Goal: Information Seeking & Learning: Learn about a topic

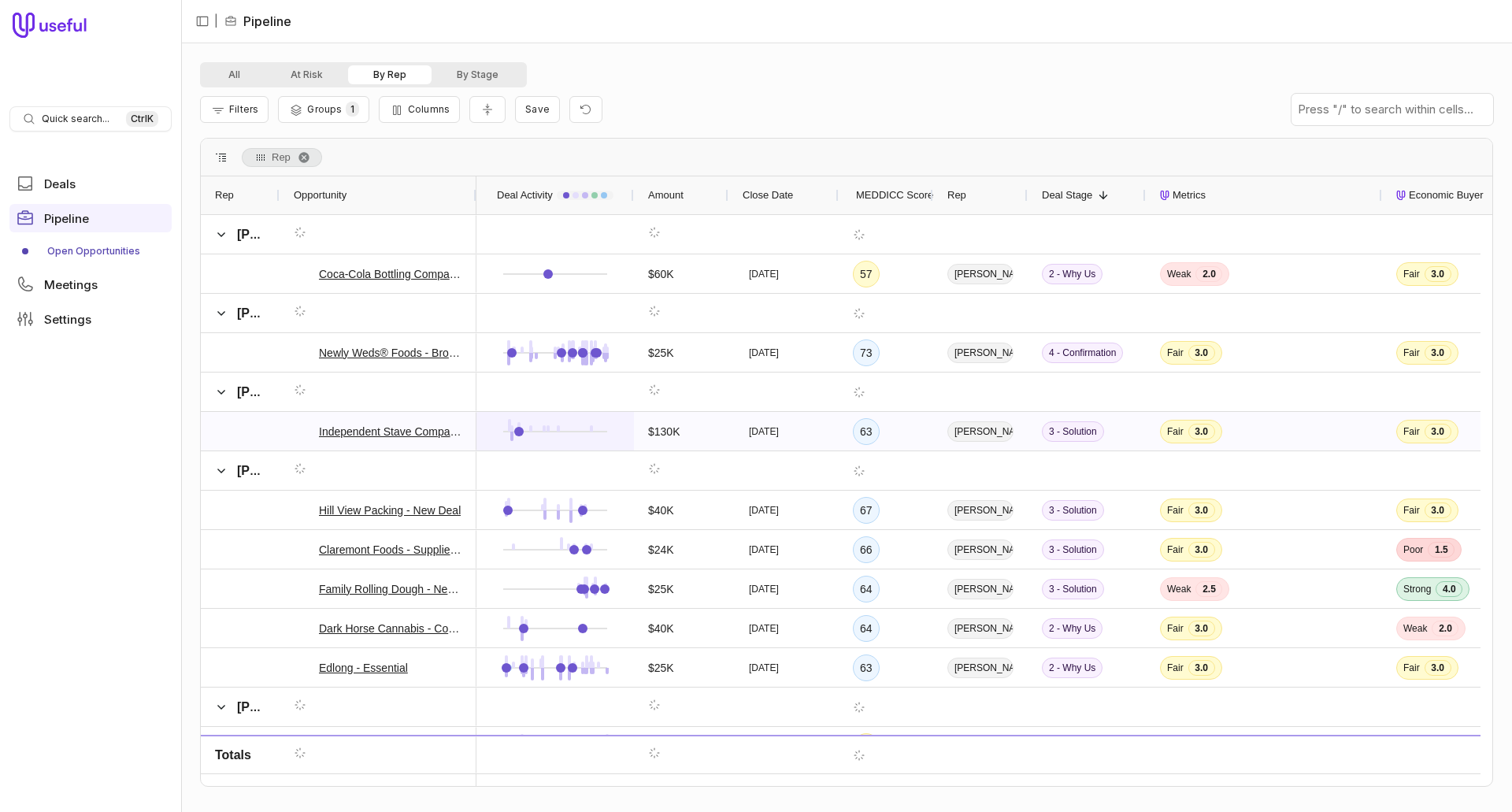
scroll to position [1728, 0]
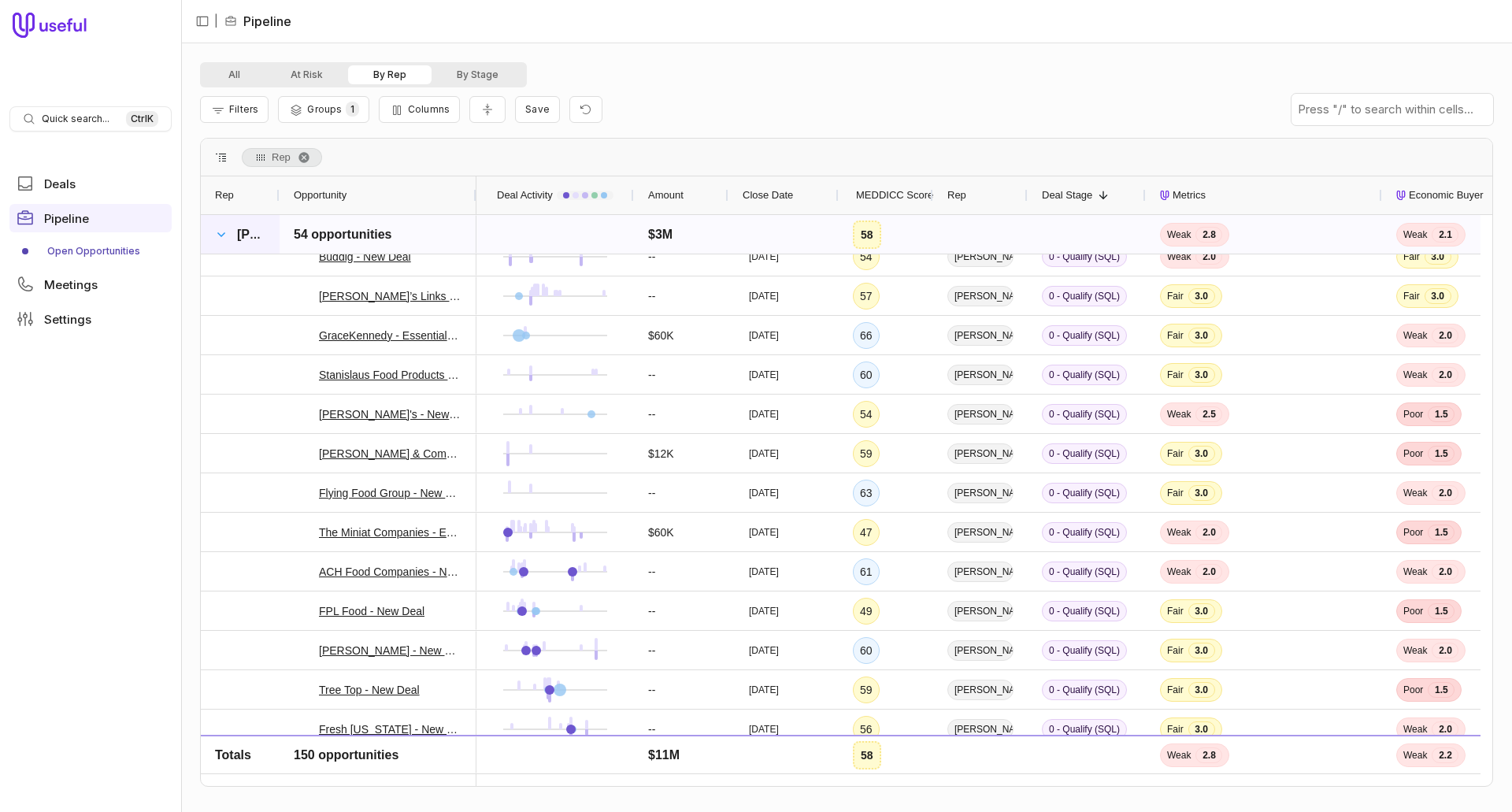
click at [222, 236] on span at bounding box center [221, 234] width 12 height 12
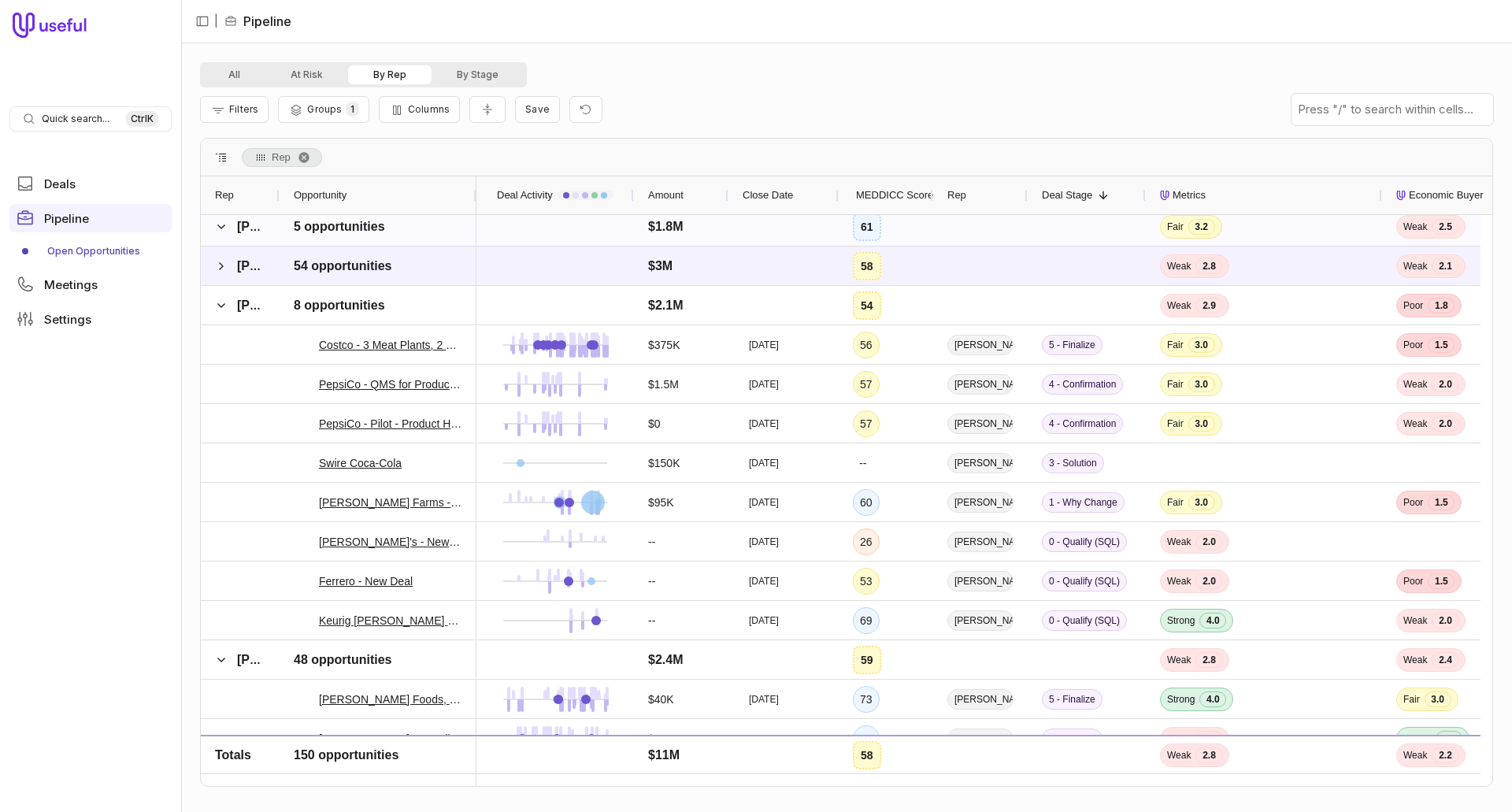
scroll to position [205, 0]
click at [219, 305] on span at bounding box center [221, 305] width 12 height 12
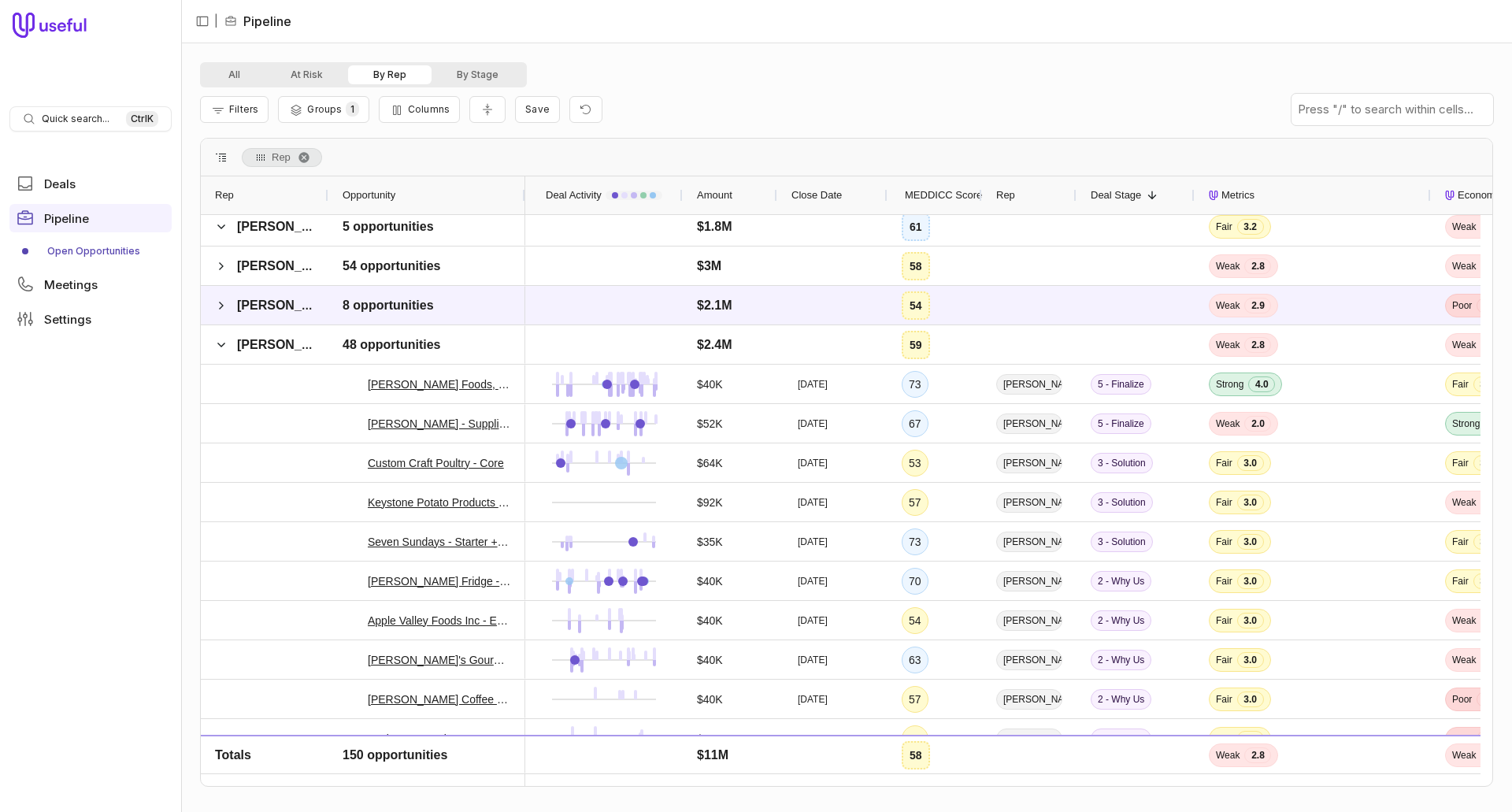
drag, startPoint x: 276, startPoint y: 200, endPoint x: 325, endPoint y: 207, distance: 49.5
click at [325, 207] on div at bounding box center [327, 195] width 7 height 37
click at [222, 346] on span at bounding box center [221, 344] width 12 height 12
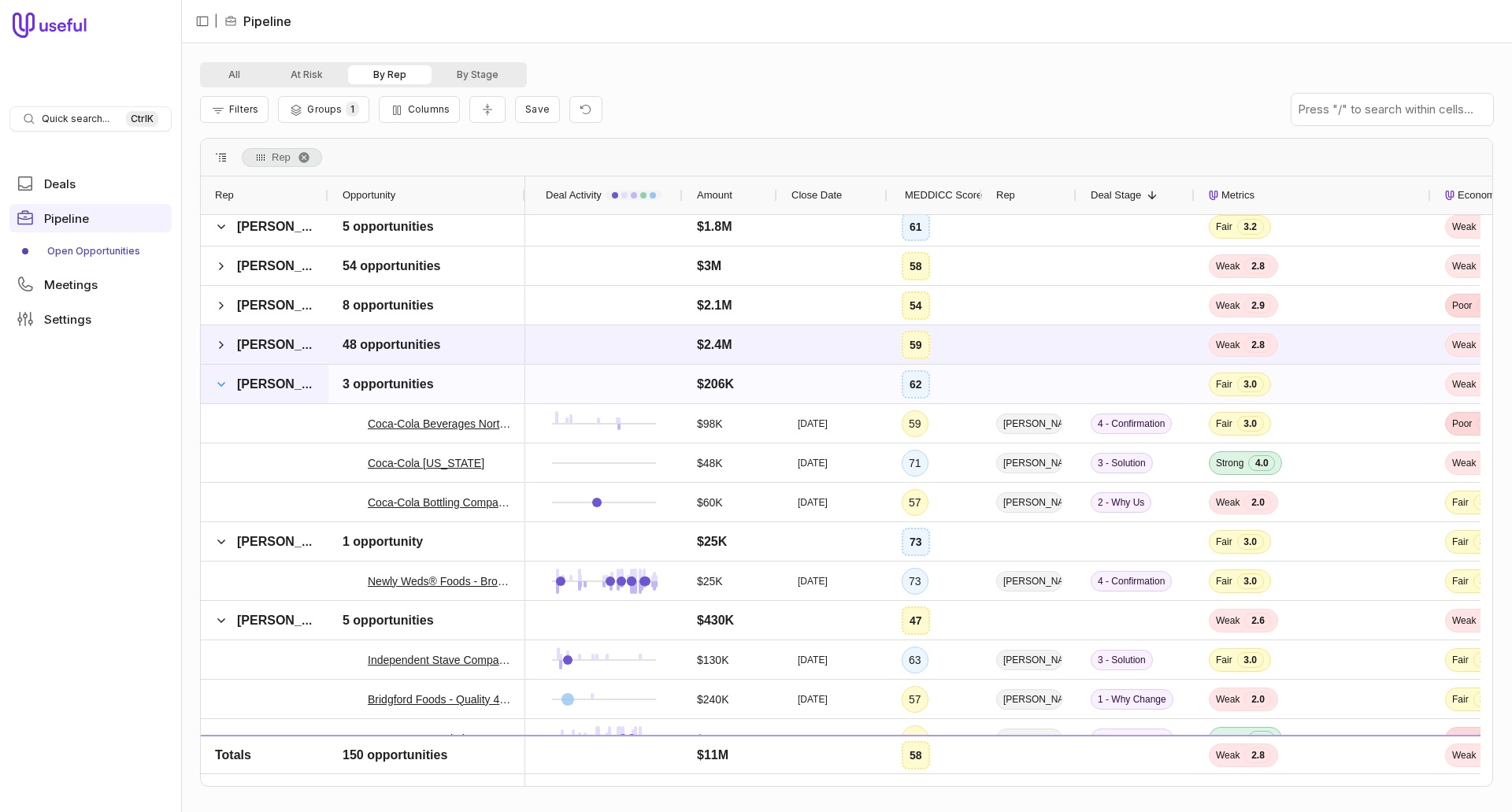
click at [216, 382] on span at bounding box center [221, 383] width 12 height 12
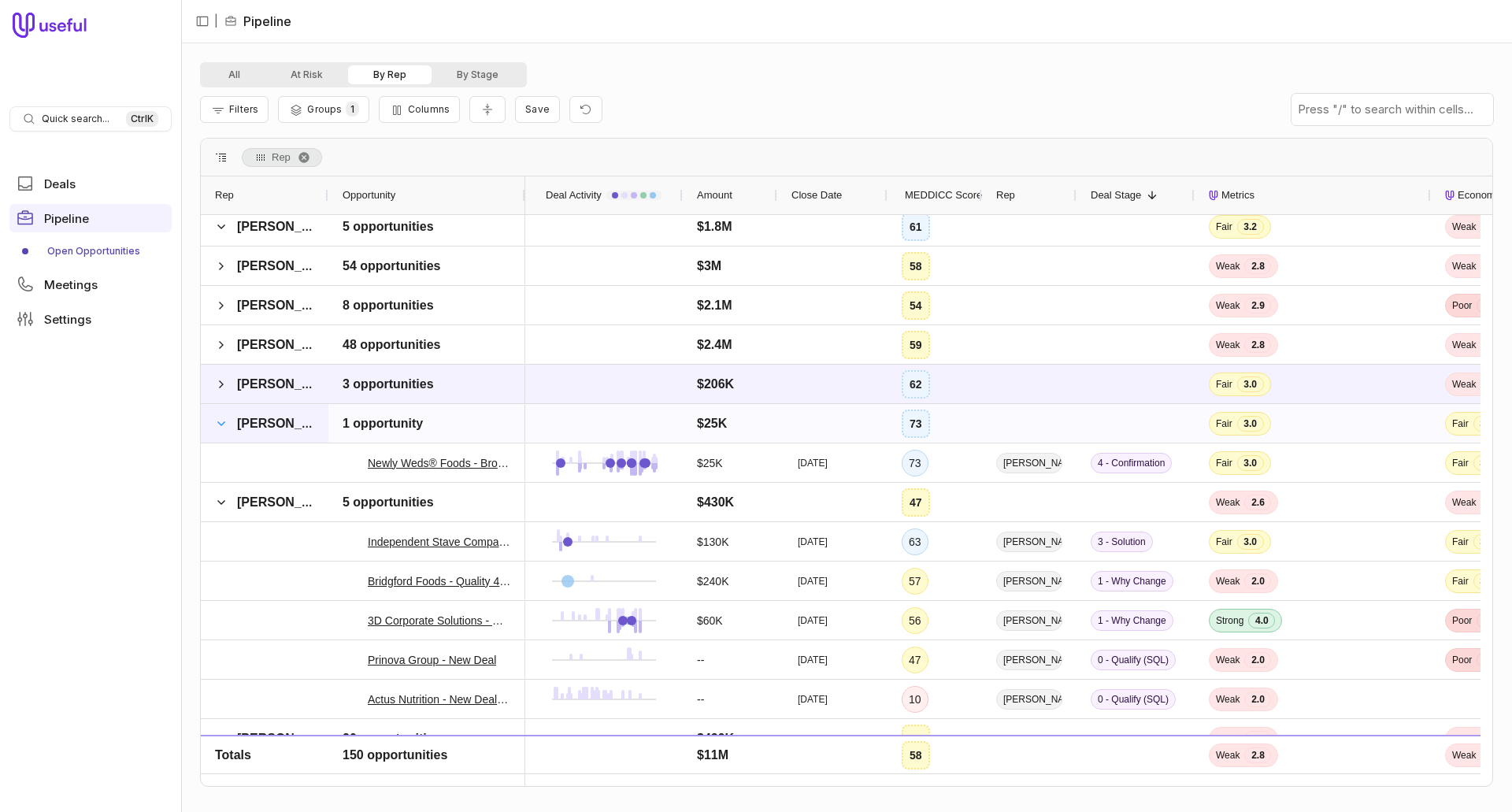
click at [226, 420] on span at bounding box center [221, 423] width 12 height 12
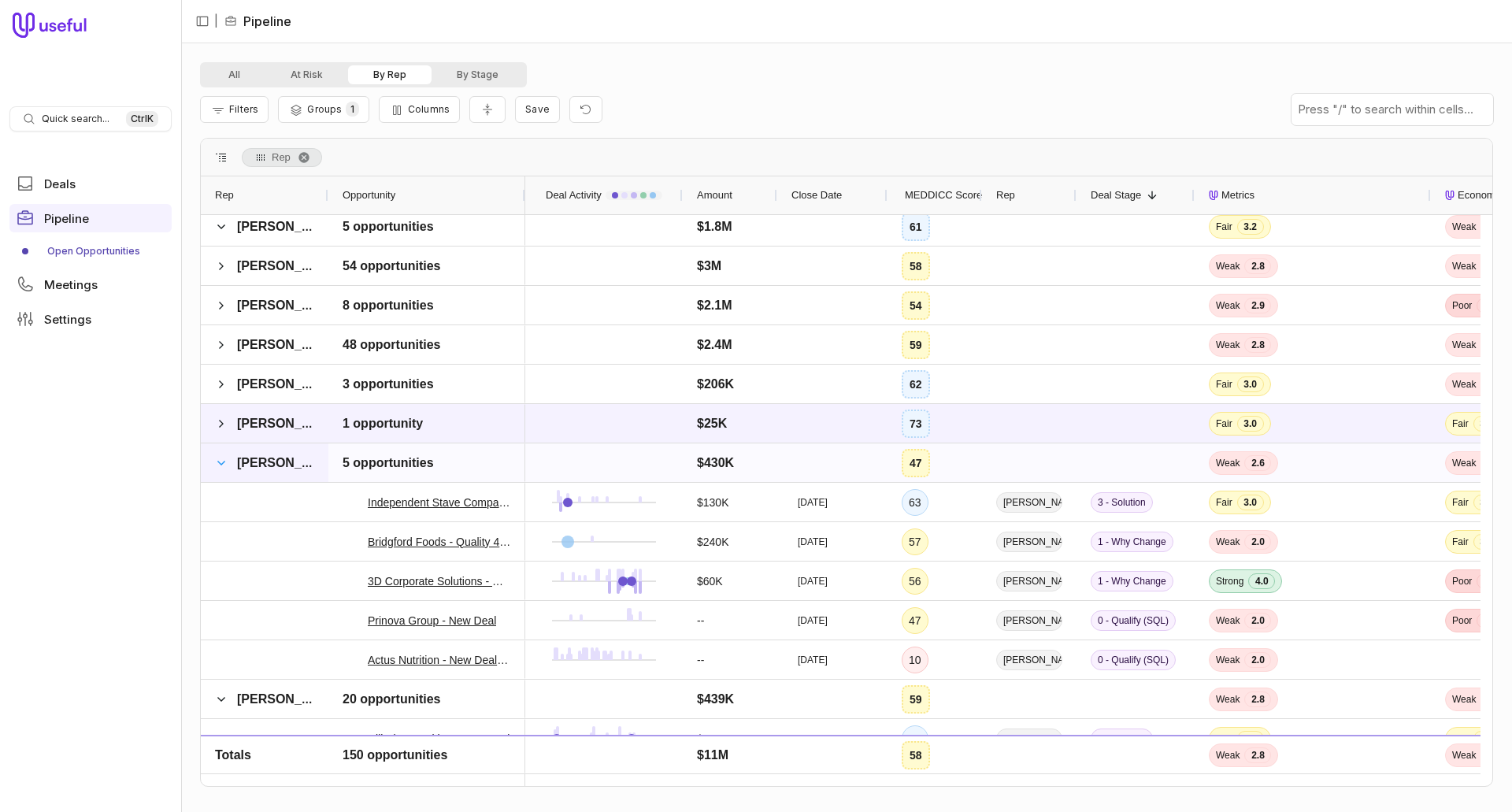
click at [217, 461] on span at bounding box center [221, 462] width 12 height 12
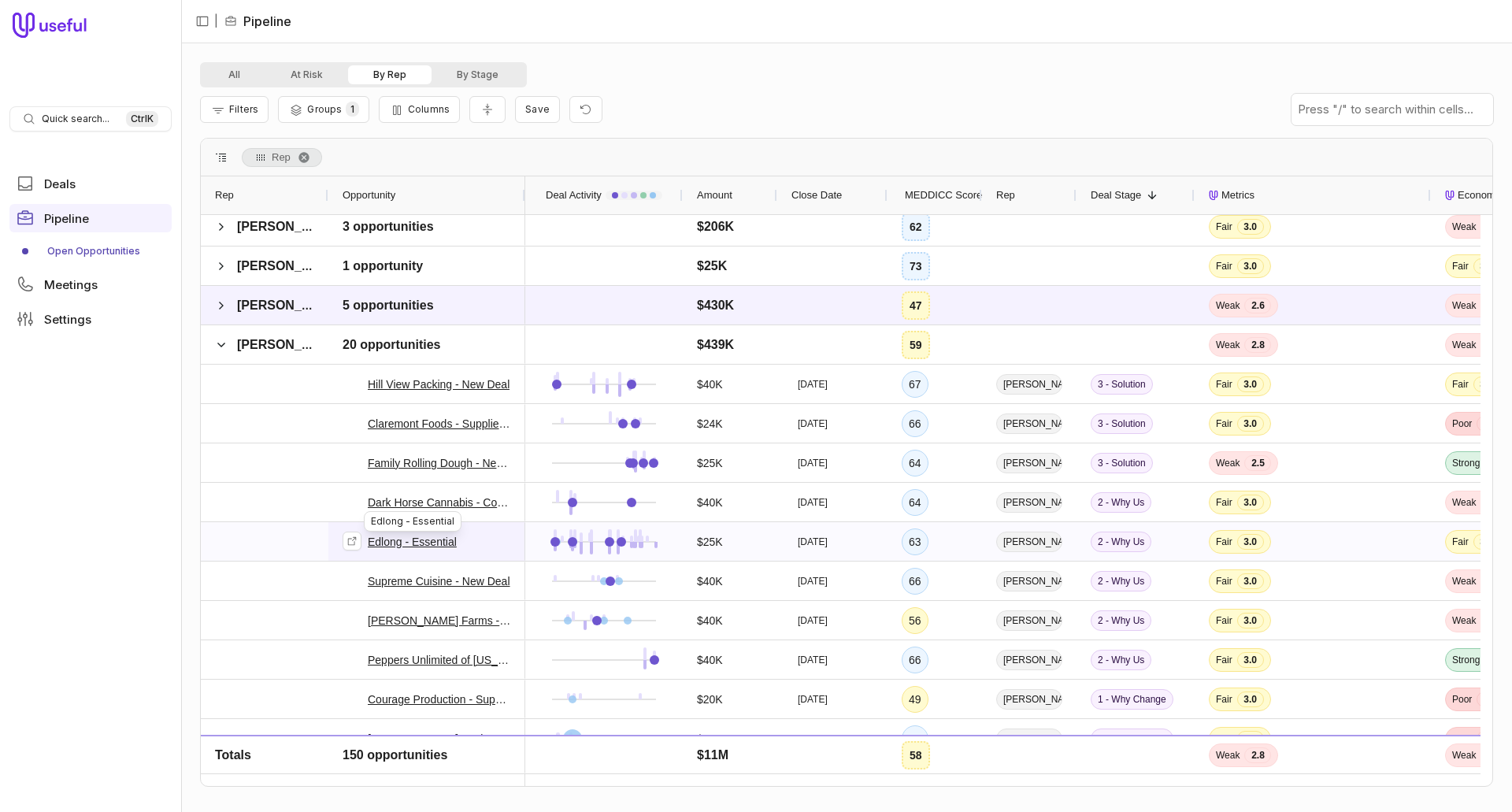
click at [403, 546] on link "Edlong - Essential" at bounding box center [412, 542] width 89 height 19
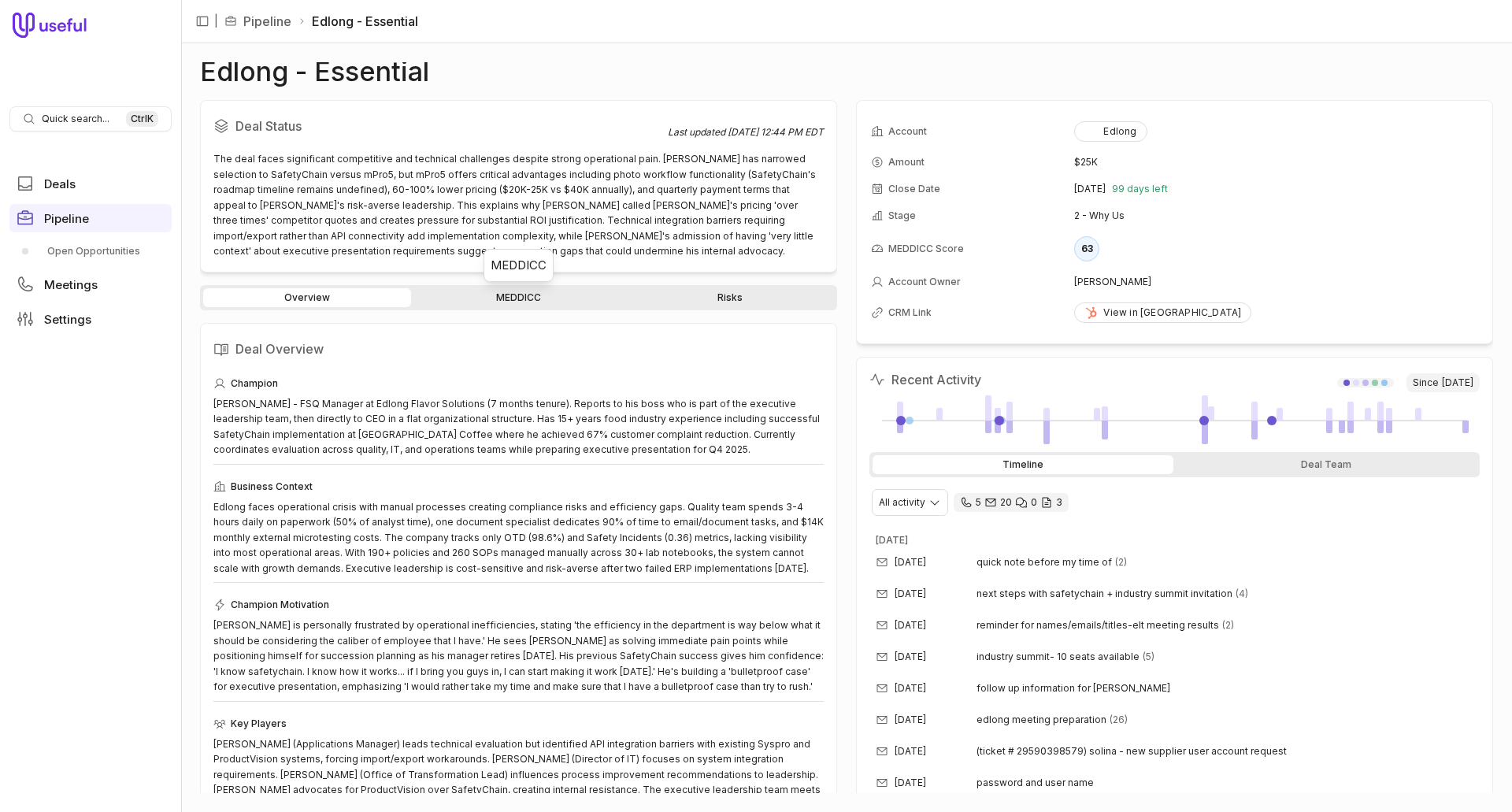
click at [531, 302] on link "MEDDICC" at bounding box center [518, 298] width 208 height 19
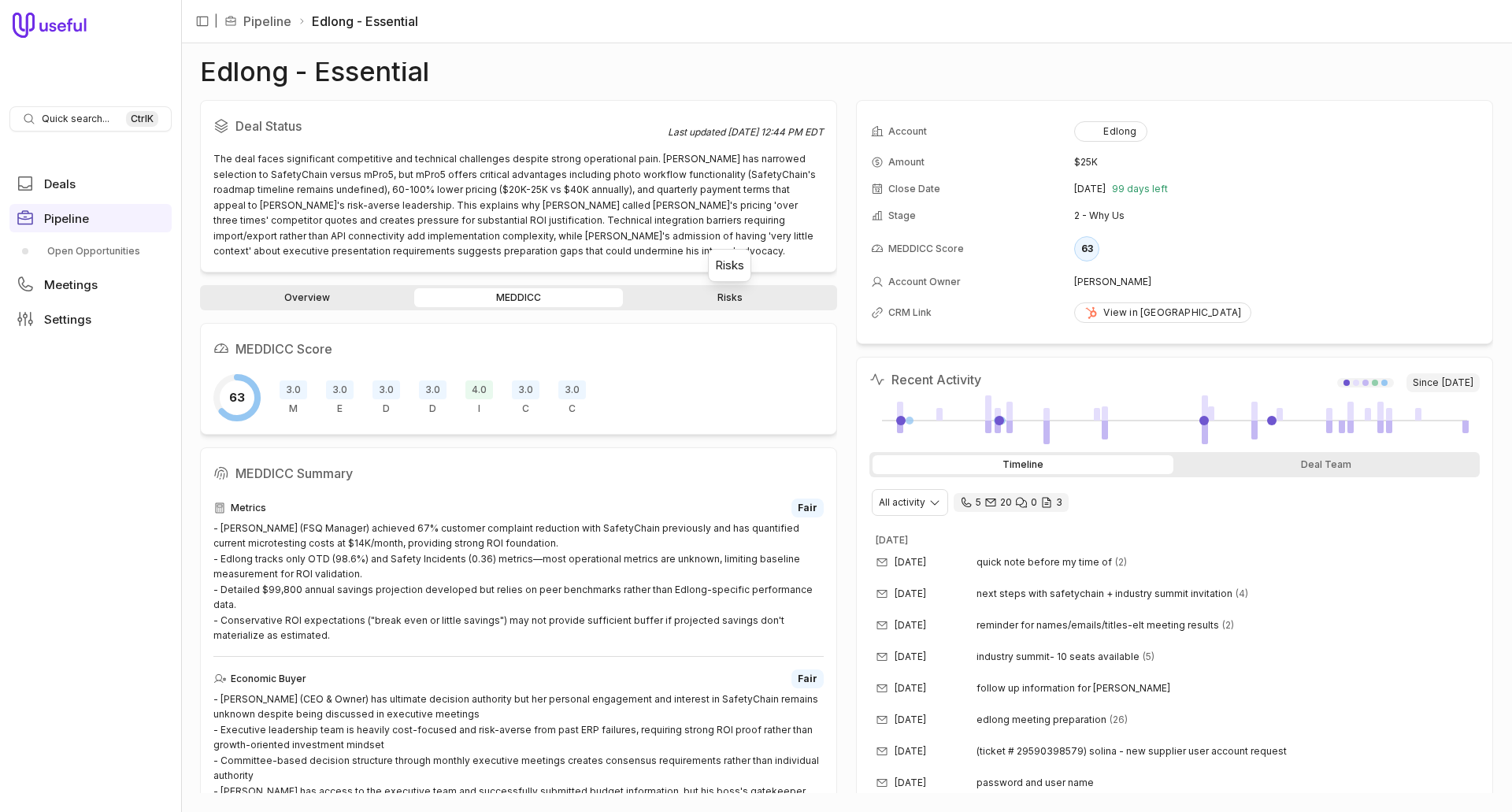
click at [708, 293] on link "Risks" at bounding box center [730, 298] width 208 height 19
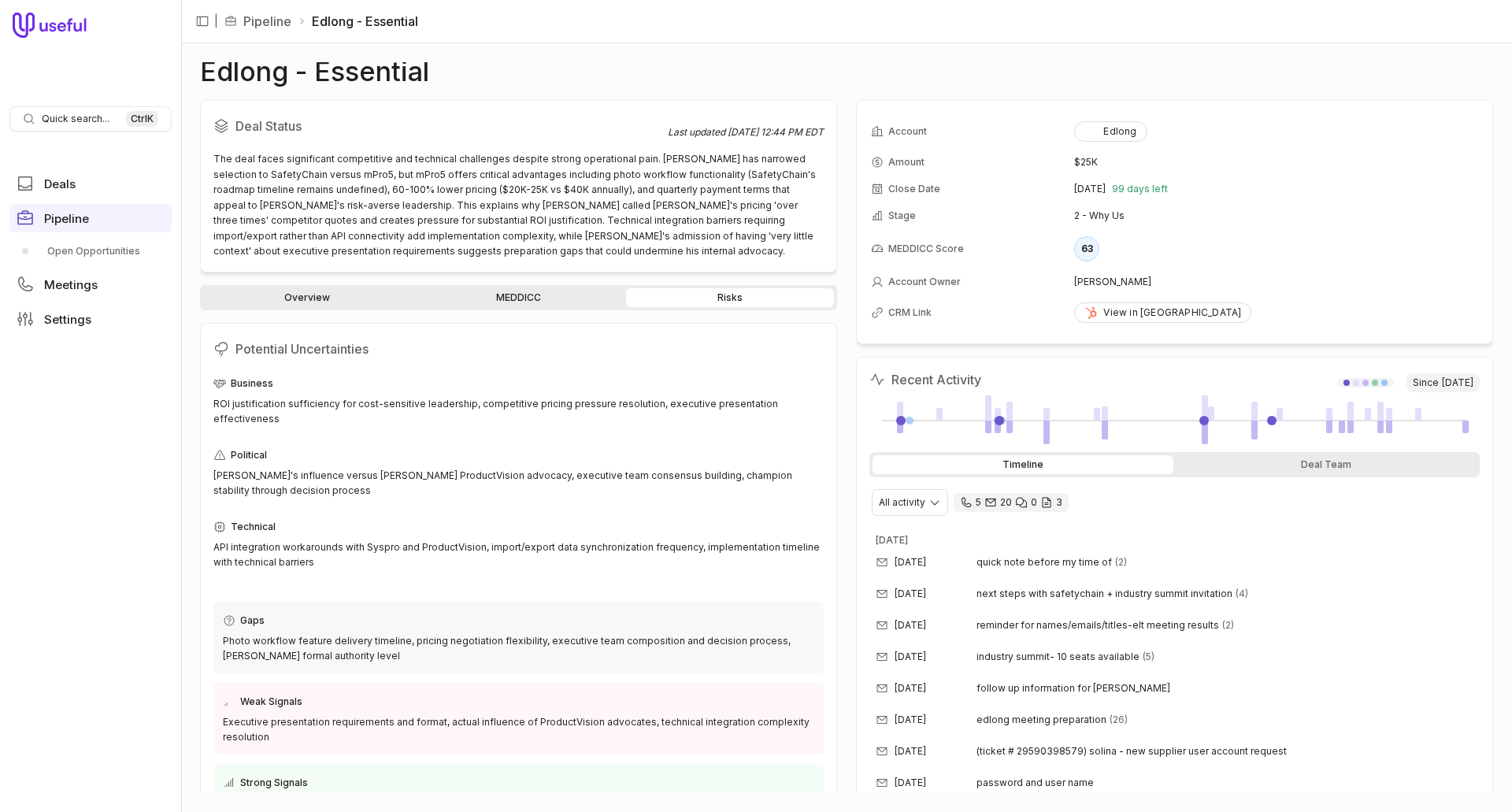
click at [350, 302] on link "Overview" at bounding box center [307, 298] width 208 height 19
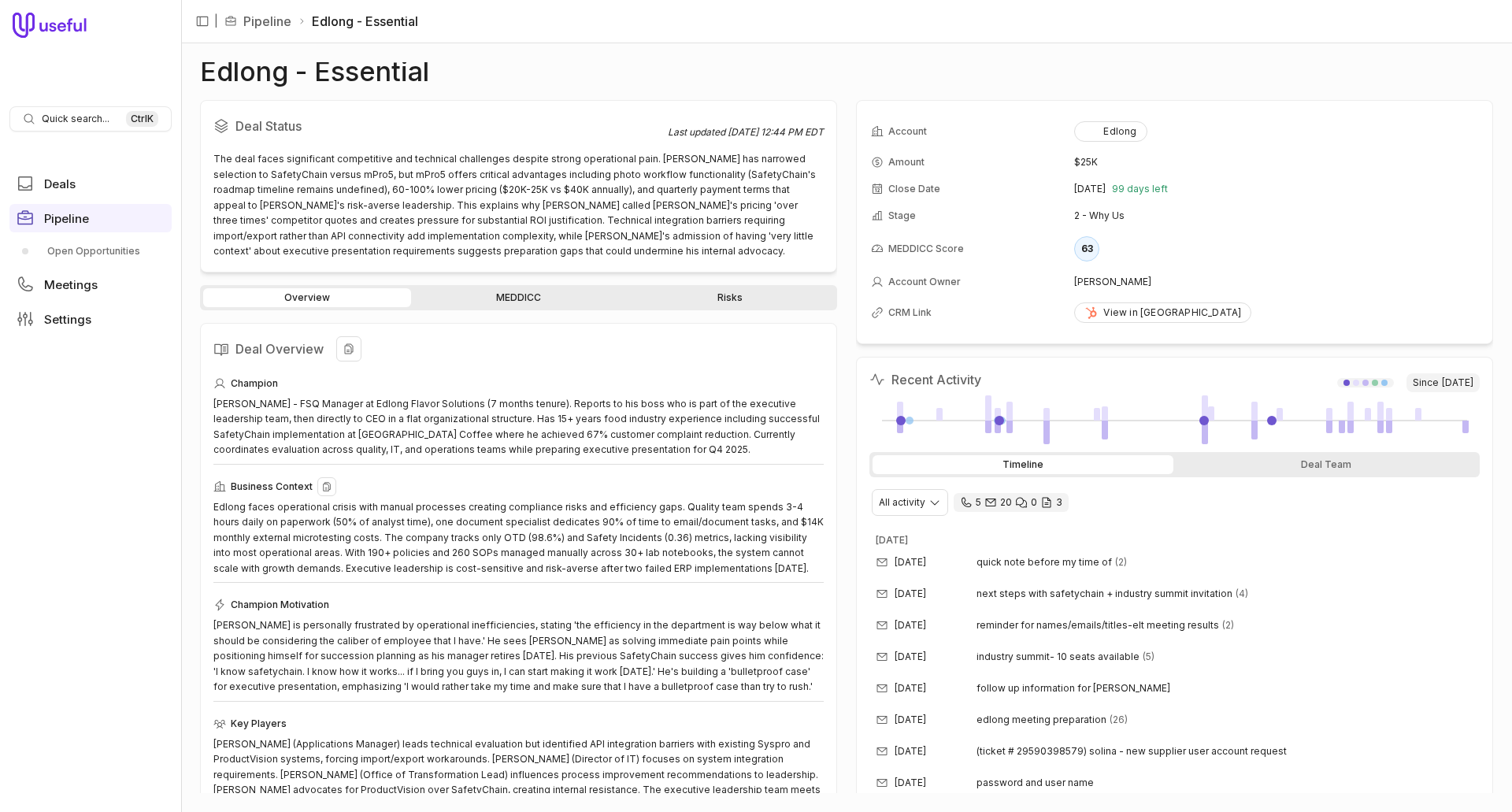
scroll to position [364, 0]
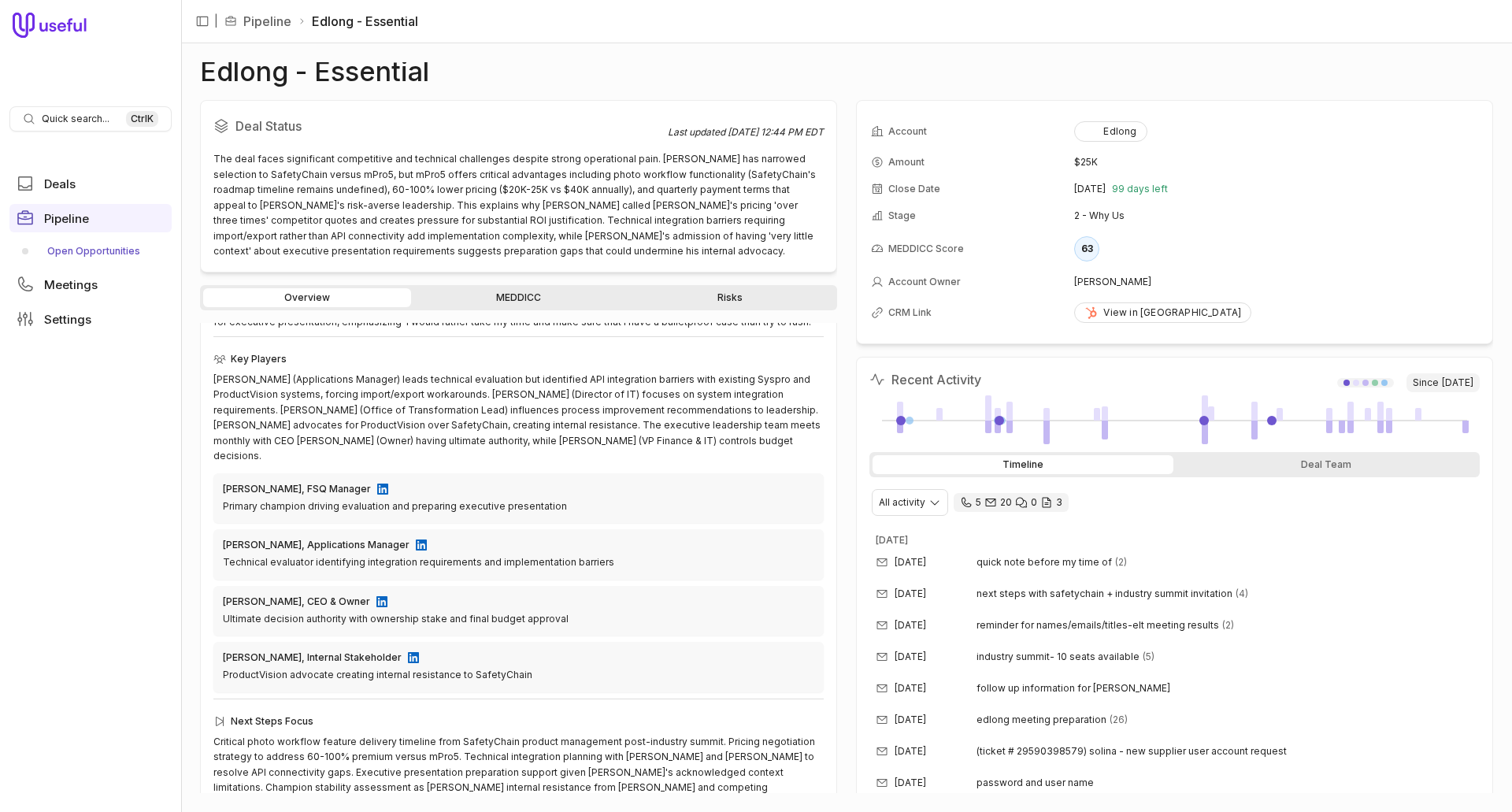
click at [88, 251] on link "Open Opportunities" at bounding box center [90, 251] width 162 height 25
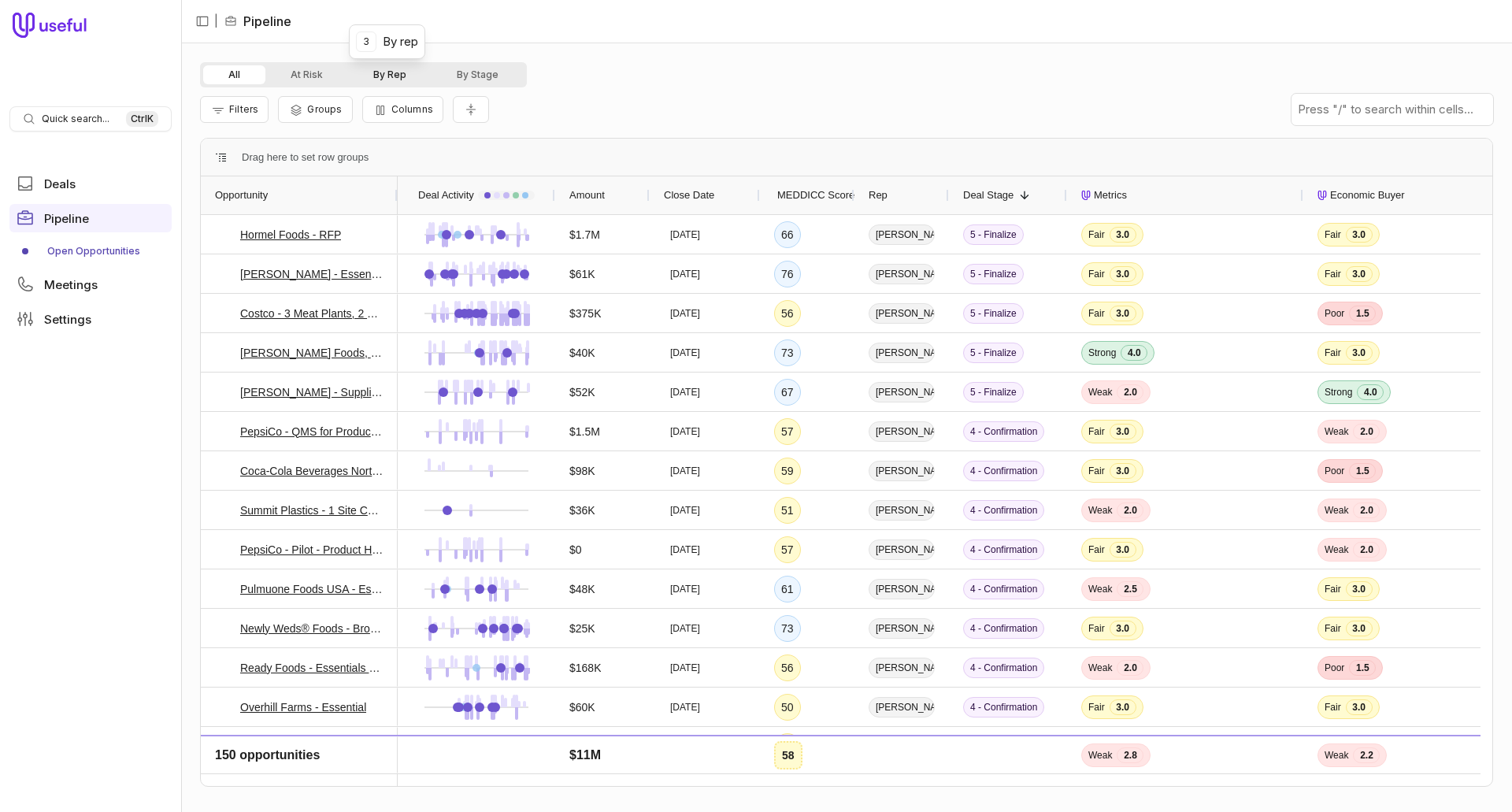
click at [393, 72] on button "By Rep" at bounding box center [389, 75] width 83 height 19
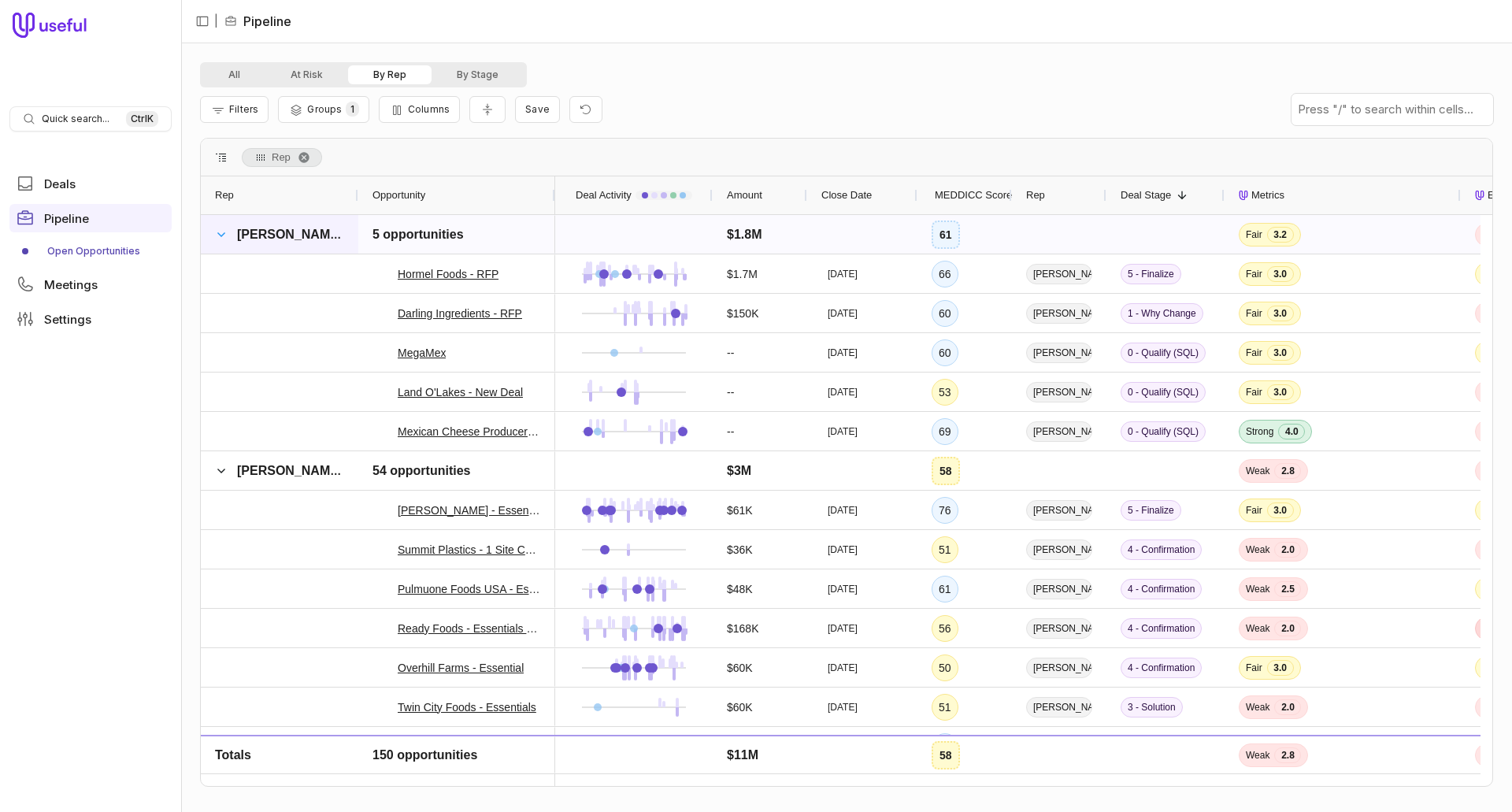
click at [223, 230] on span at bounding box center [221, 234] width 12 height 12
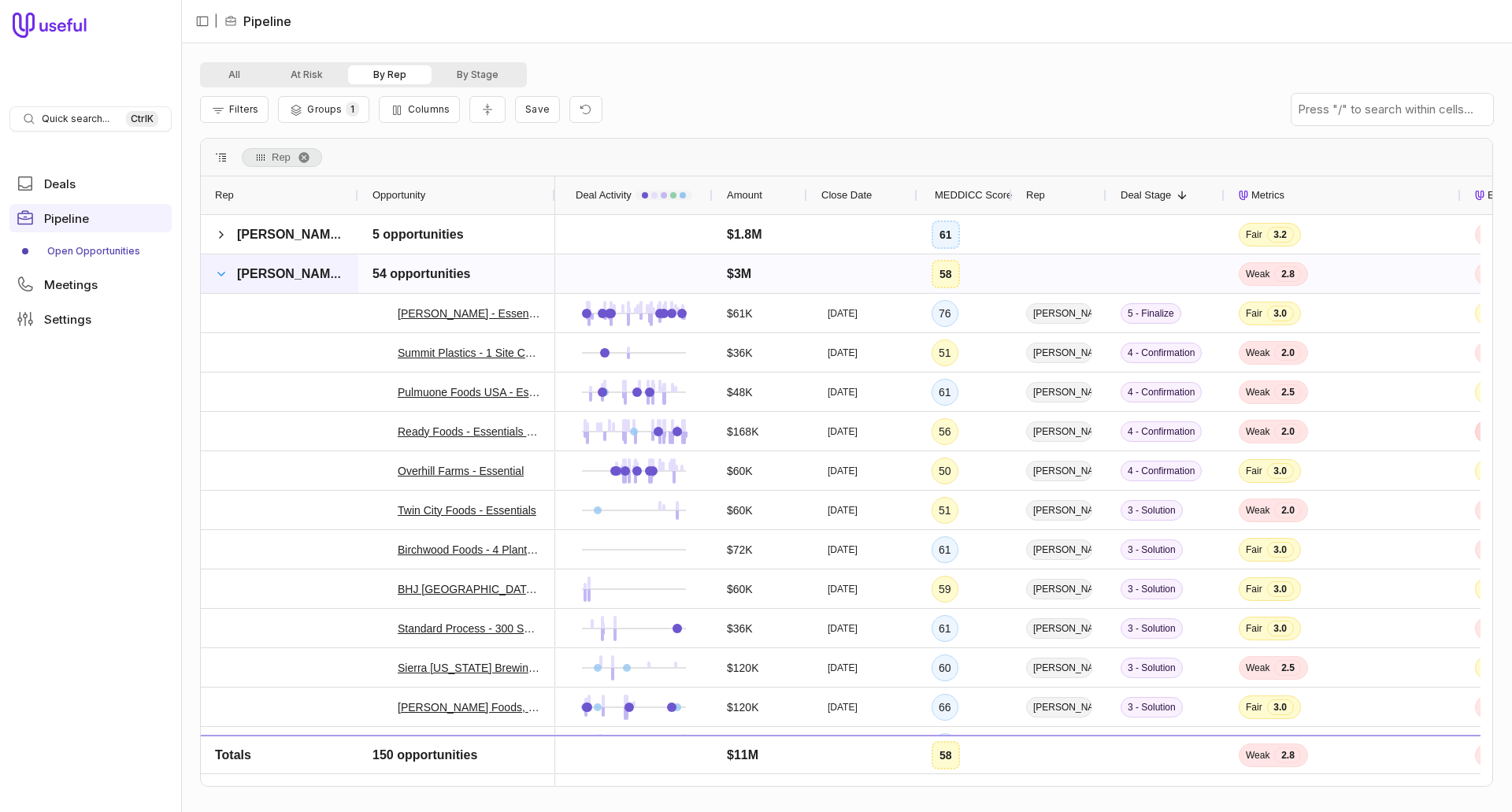
click at [218, 273] on span at bounding box center [221, 273] width 12 height 12
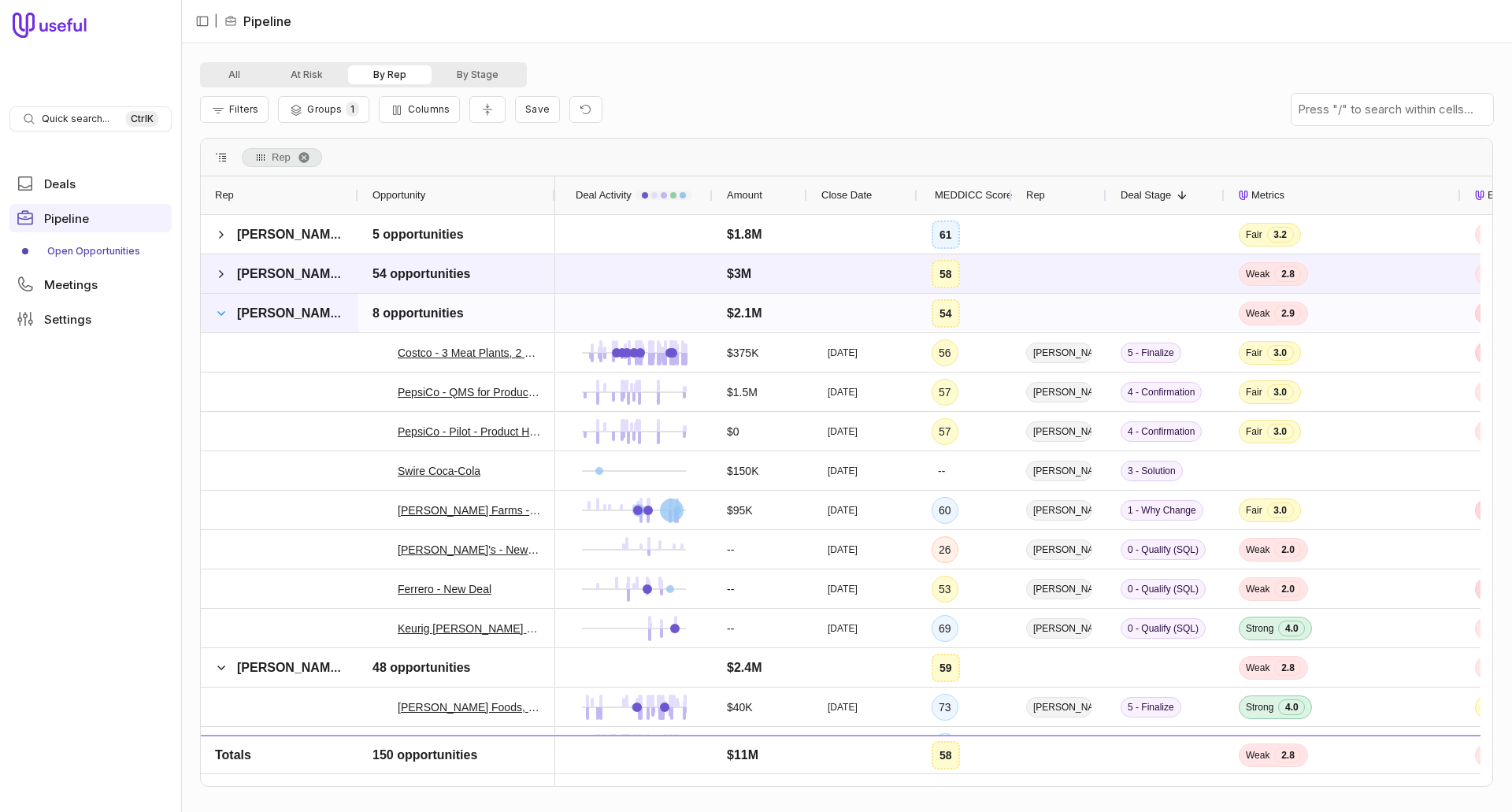
click at [219, 313] on span at bounding box center [221, 313] width 12 height 12
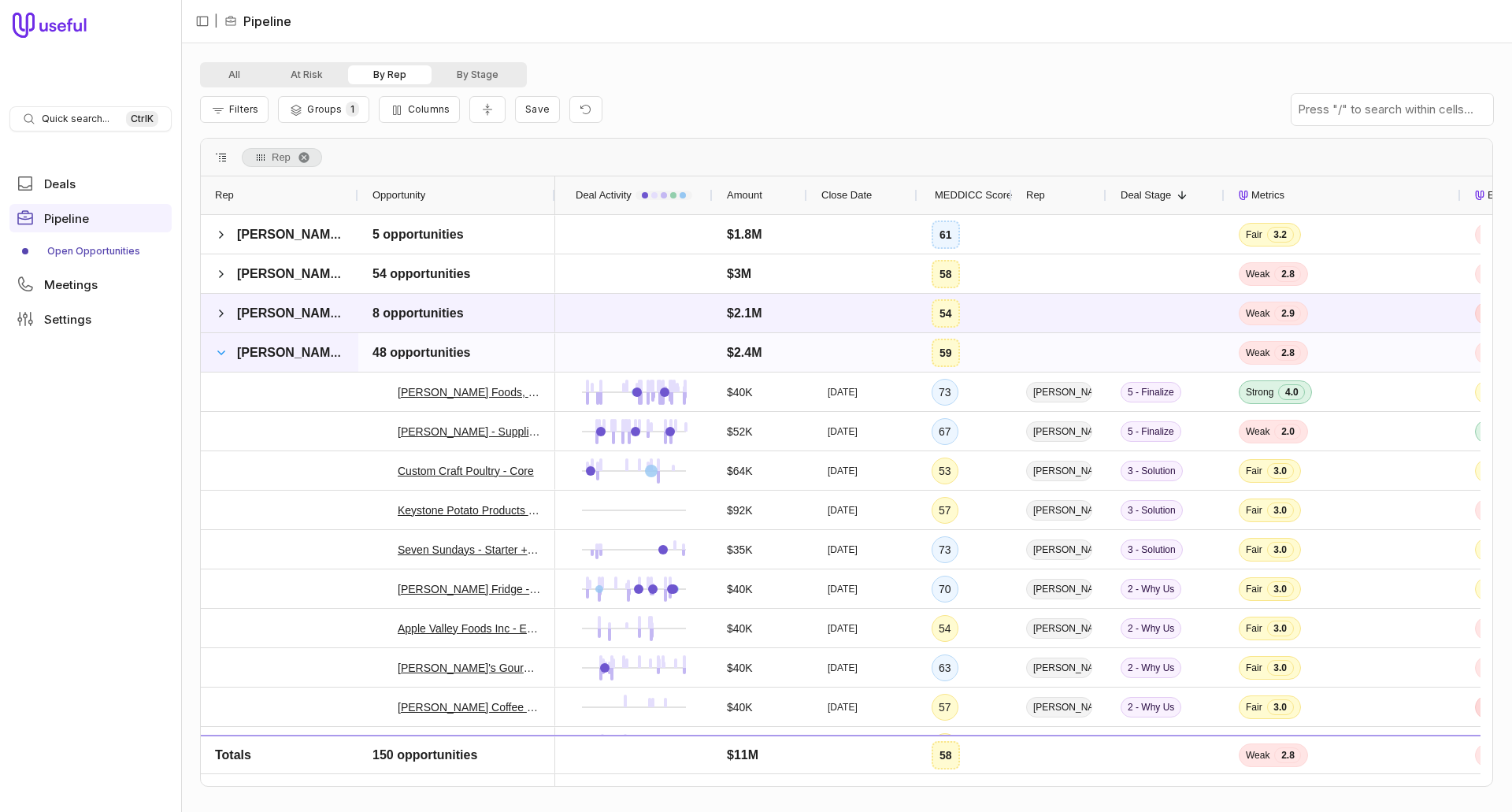
click at [221, 354] on span at bounding box center [221, 352] width 12 height 12
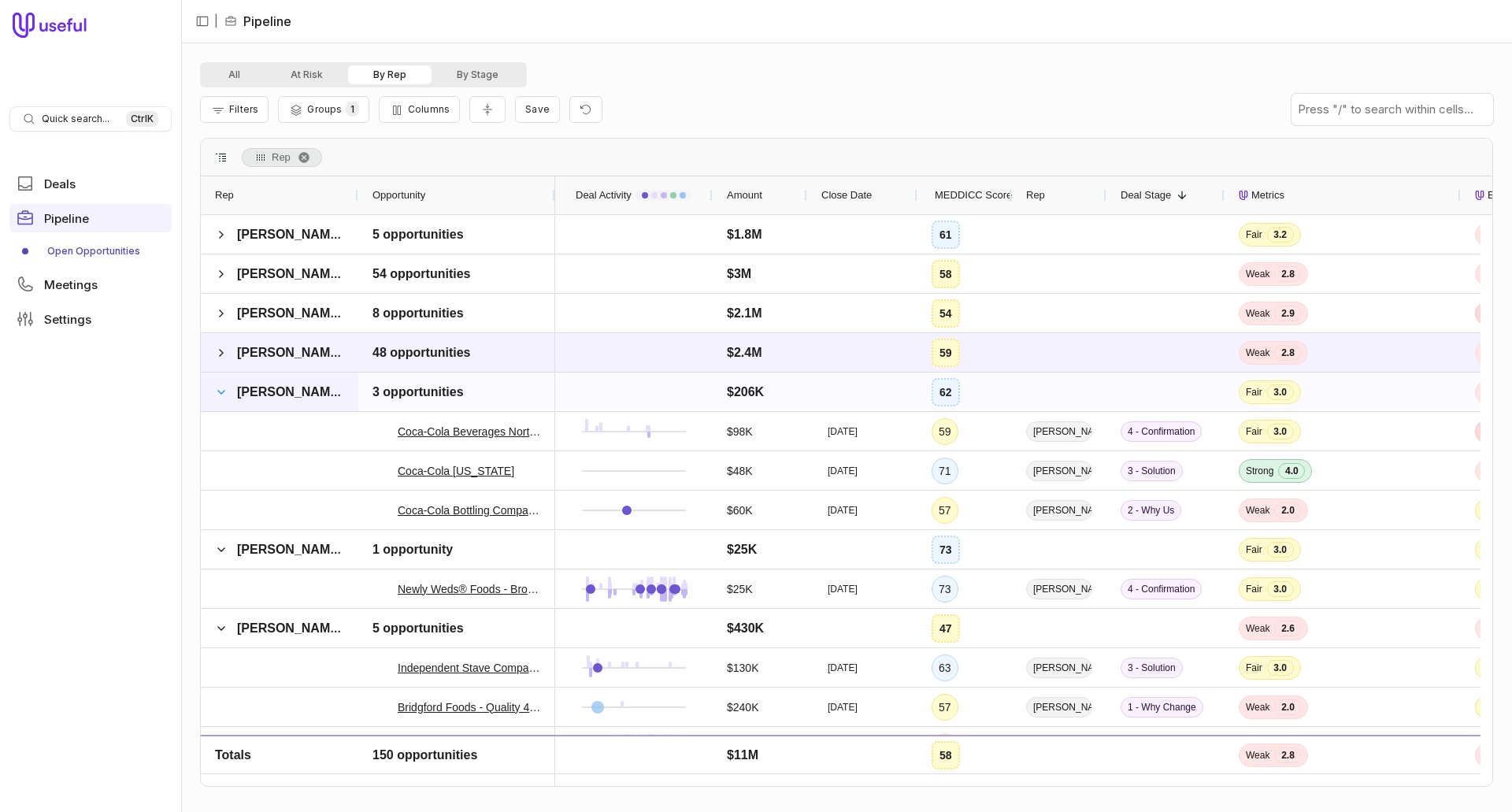
click at [219, 390] on span at bounding box center [221, 391] width 12 height 12
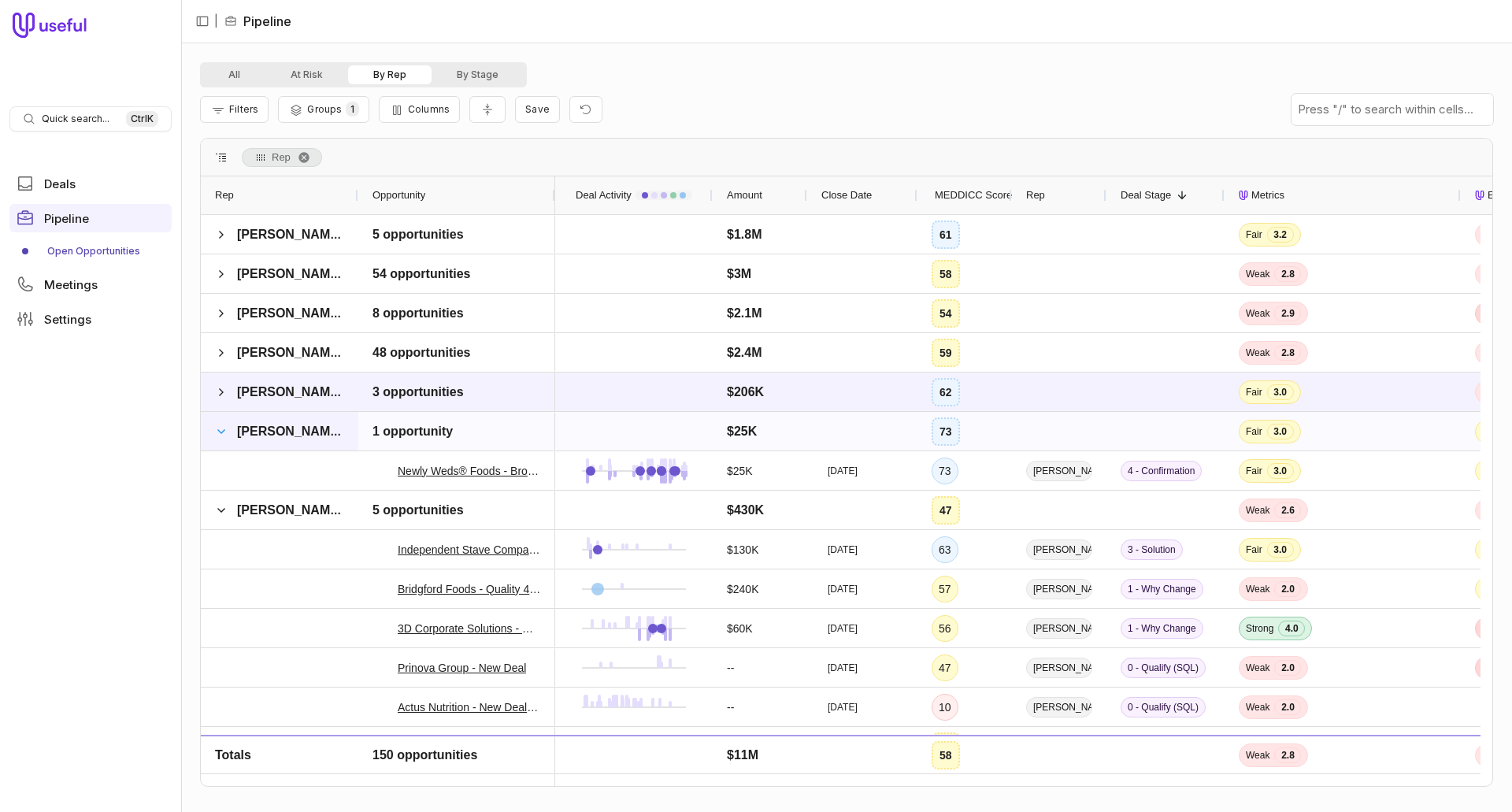
click at [222, 434] on span at bounding box center [221, 431] width 12 height 12
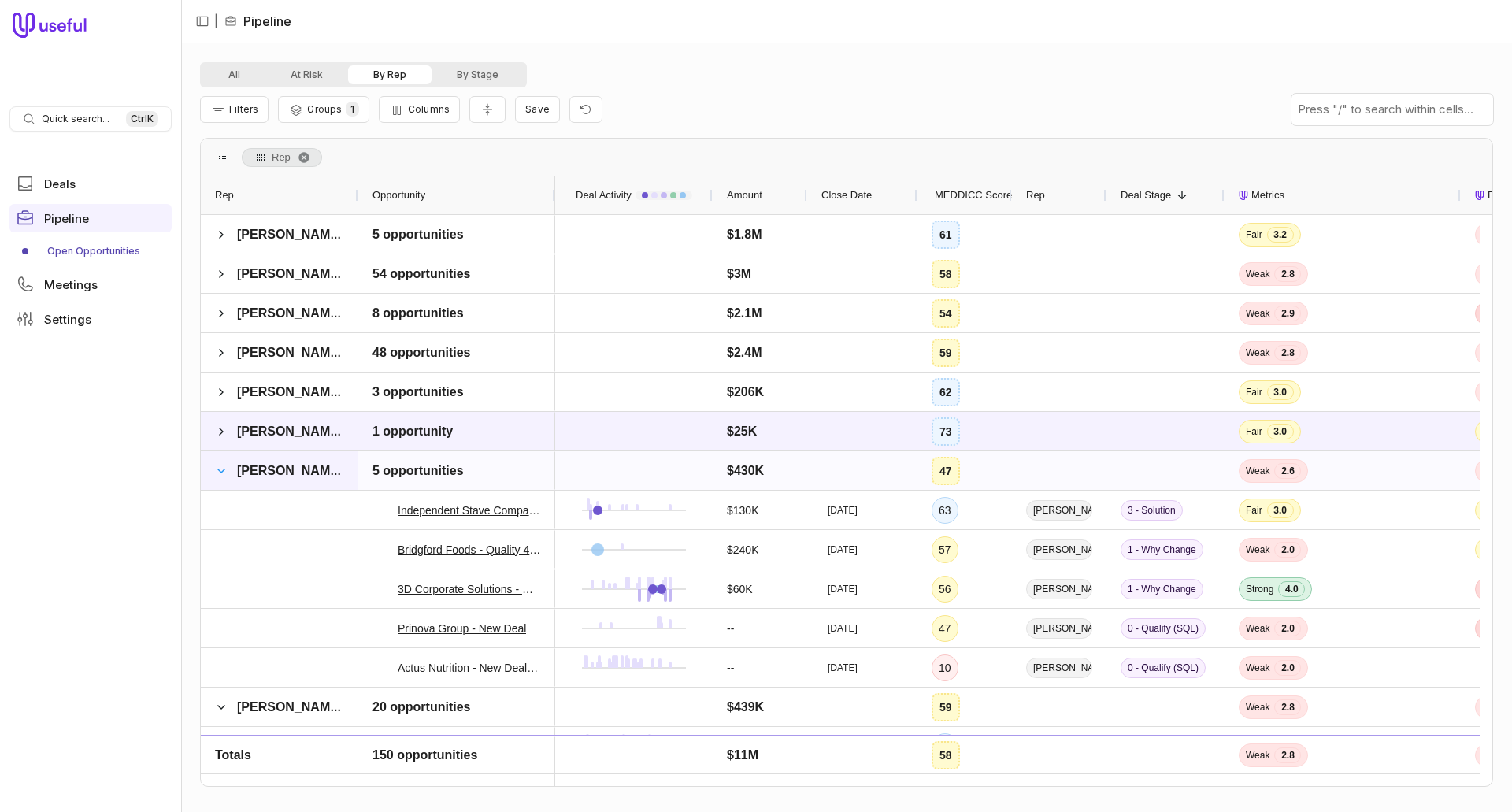
click at [225, 468] on span at bounding box center [221, 471] width 12 height 12
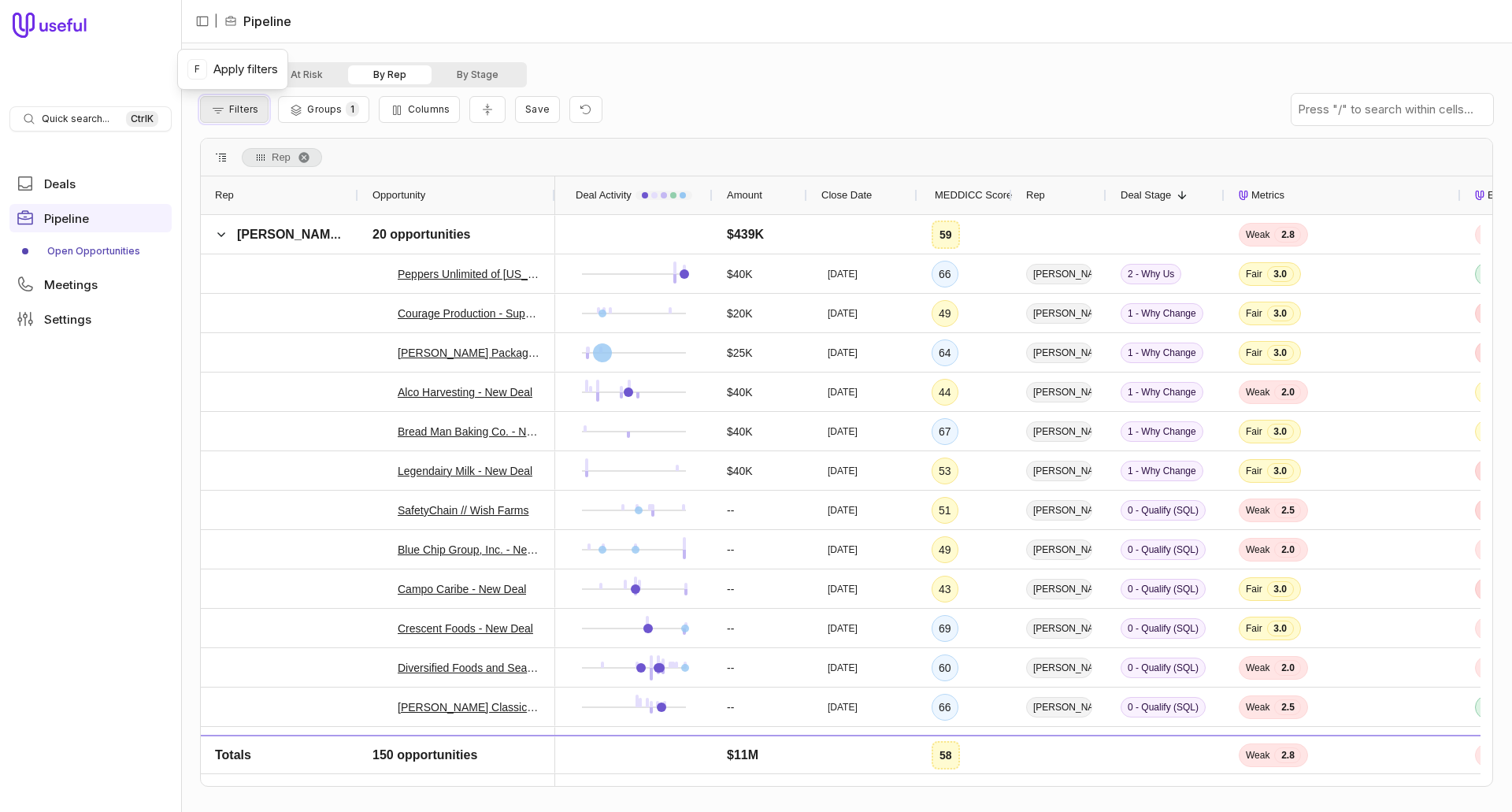
click at [247, 106] on span "Filters" at bounding box center [244, 109] width 29 height 12
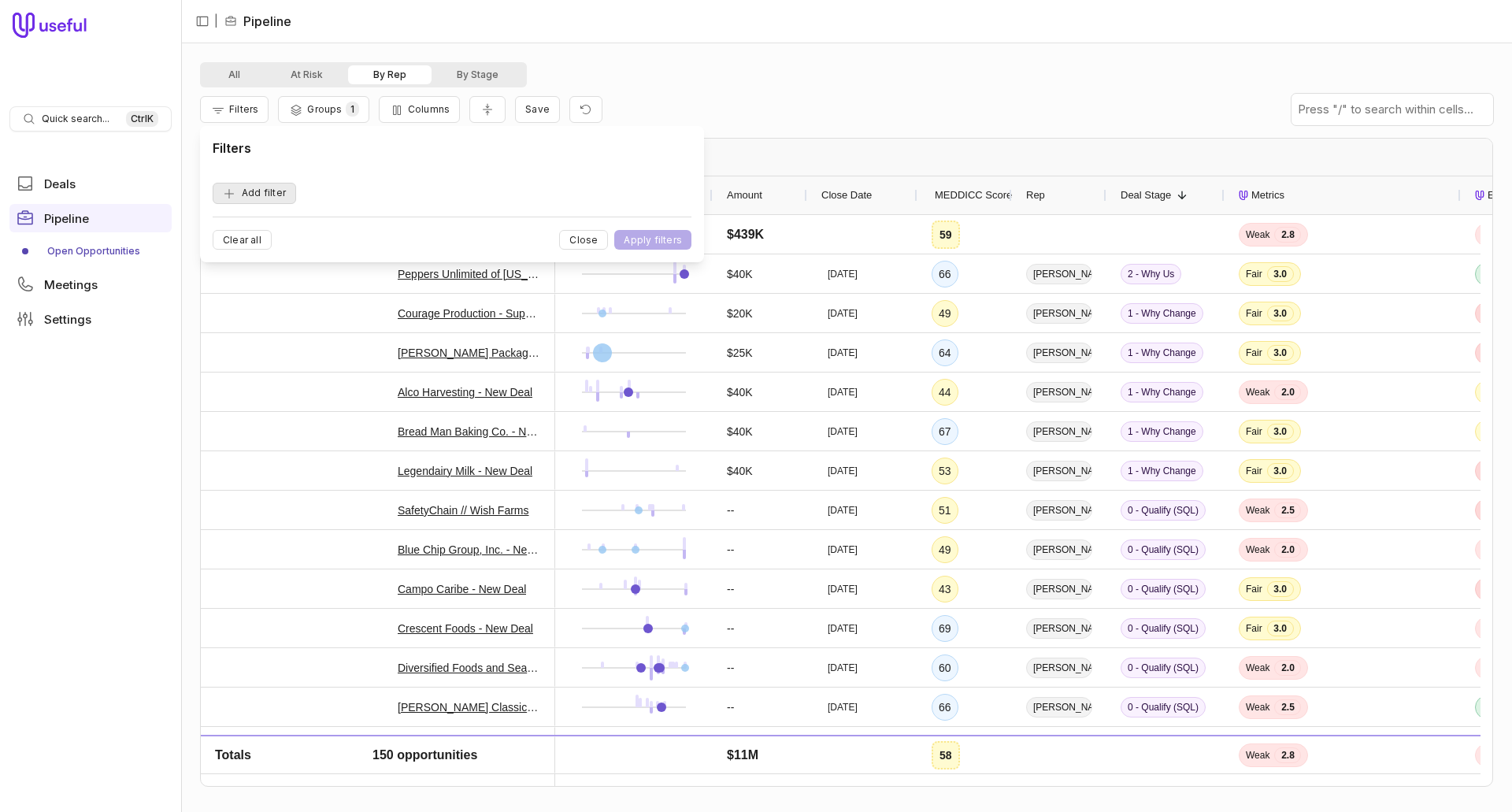
click at [246, 194] on button "Add filter" at bounding box center [254, 194] width 83 height 21
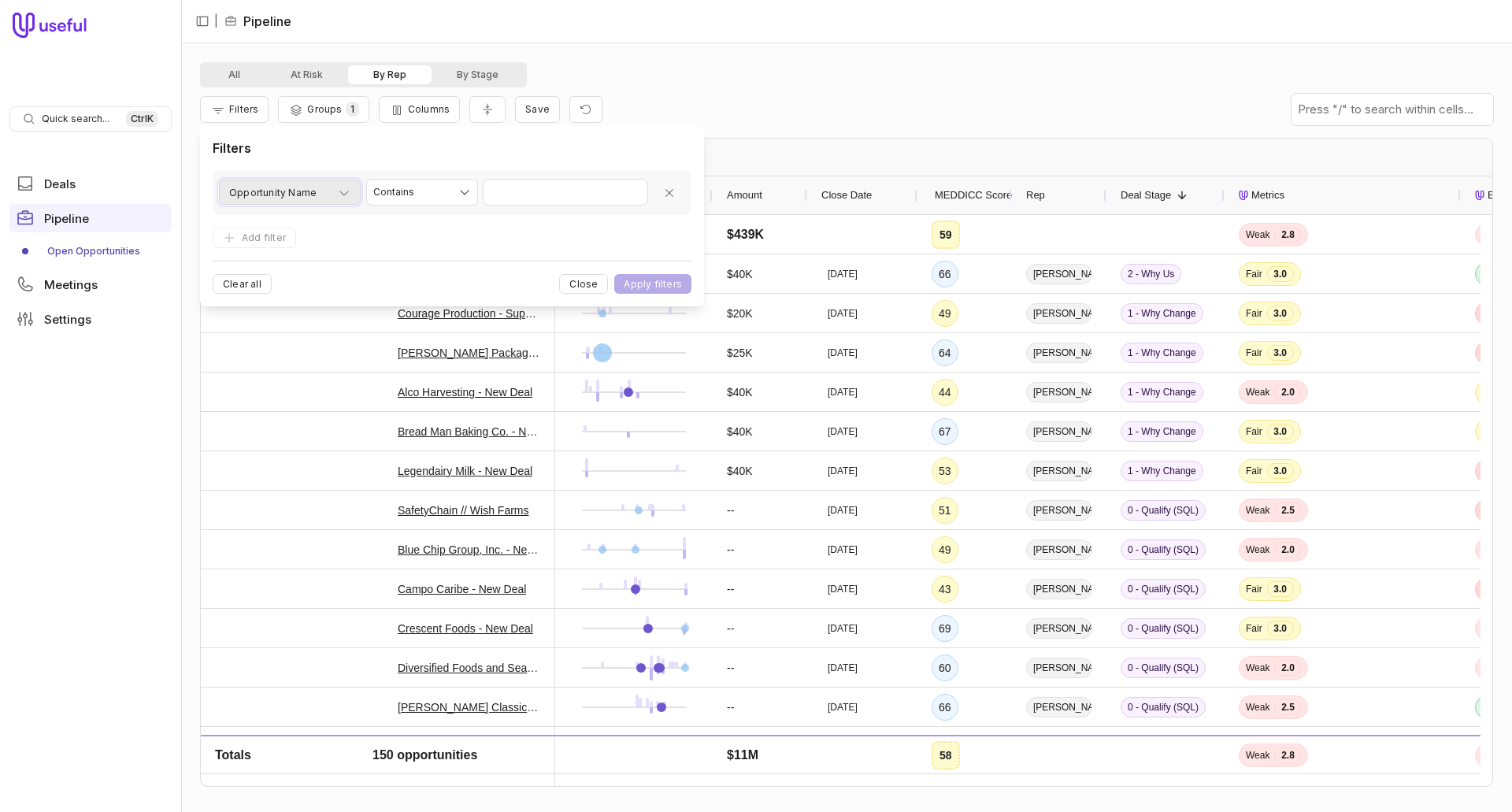
click at [341, 194] on icon "button" at bounding box center [343, 193] width 12 height 12
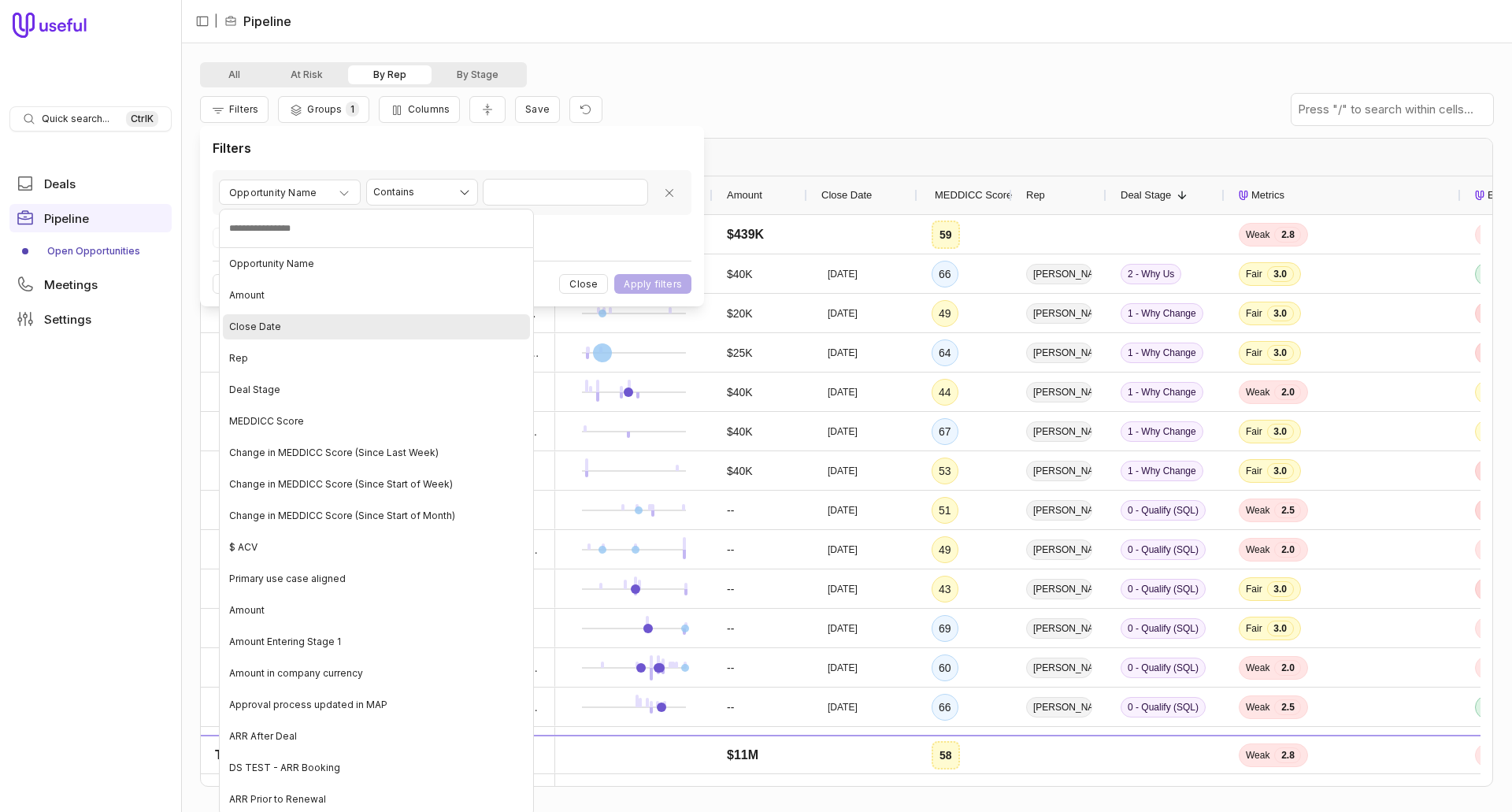
click at [269, 326] on span "Close Date" at bounding box center [255, 326] width 52 height 12
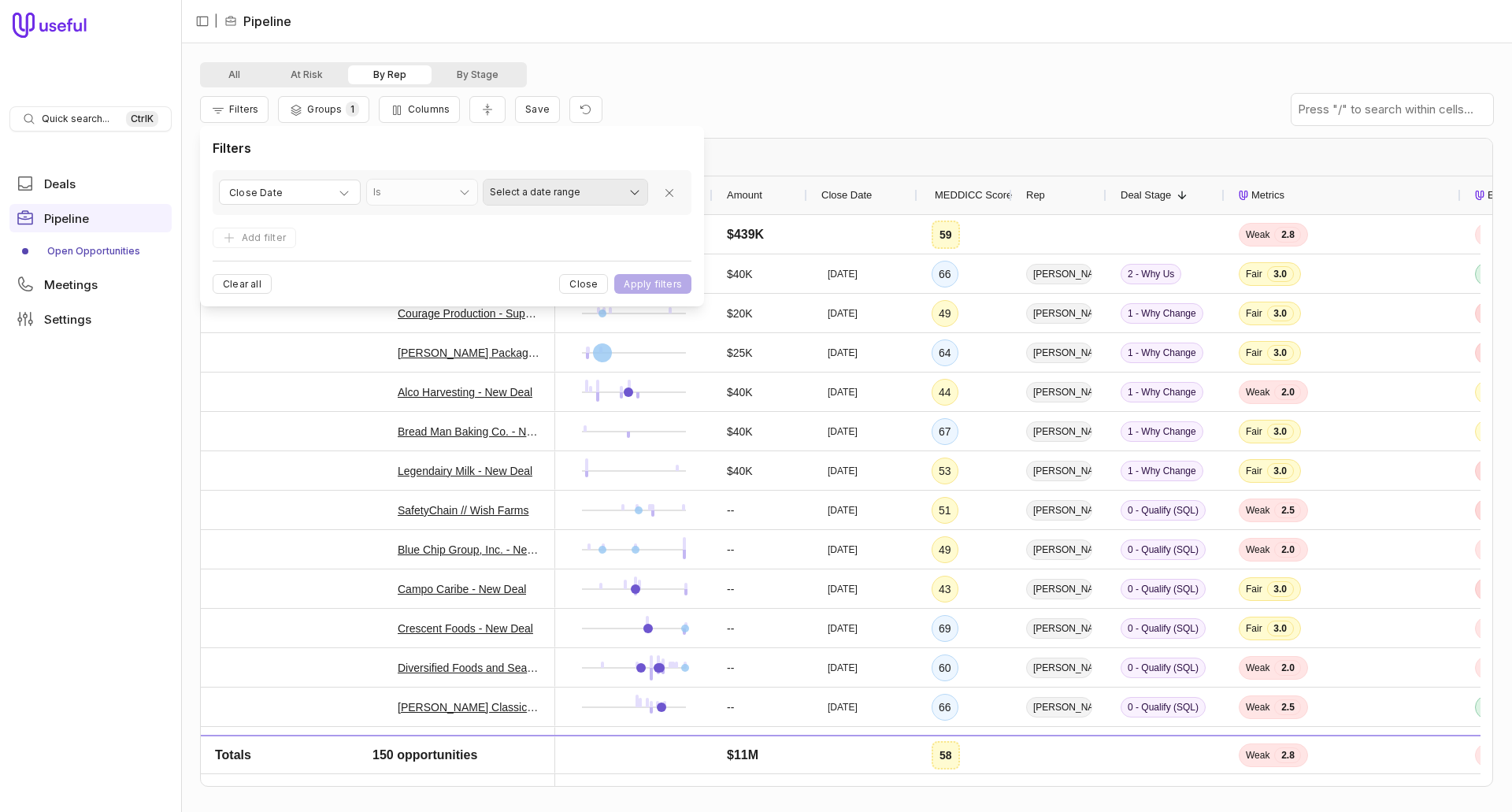
click at [639, 186] on html "Quick search... Ctrl K Deals Pipeline Open Opportunities Meetings Settings | Pi…" at bounding box center [756, 406] width 1512 height 812
select select "********"
click at [660, 283] on button "Apply filters" at bounding box center [653, 284] width 77 height 20
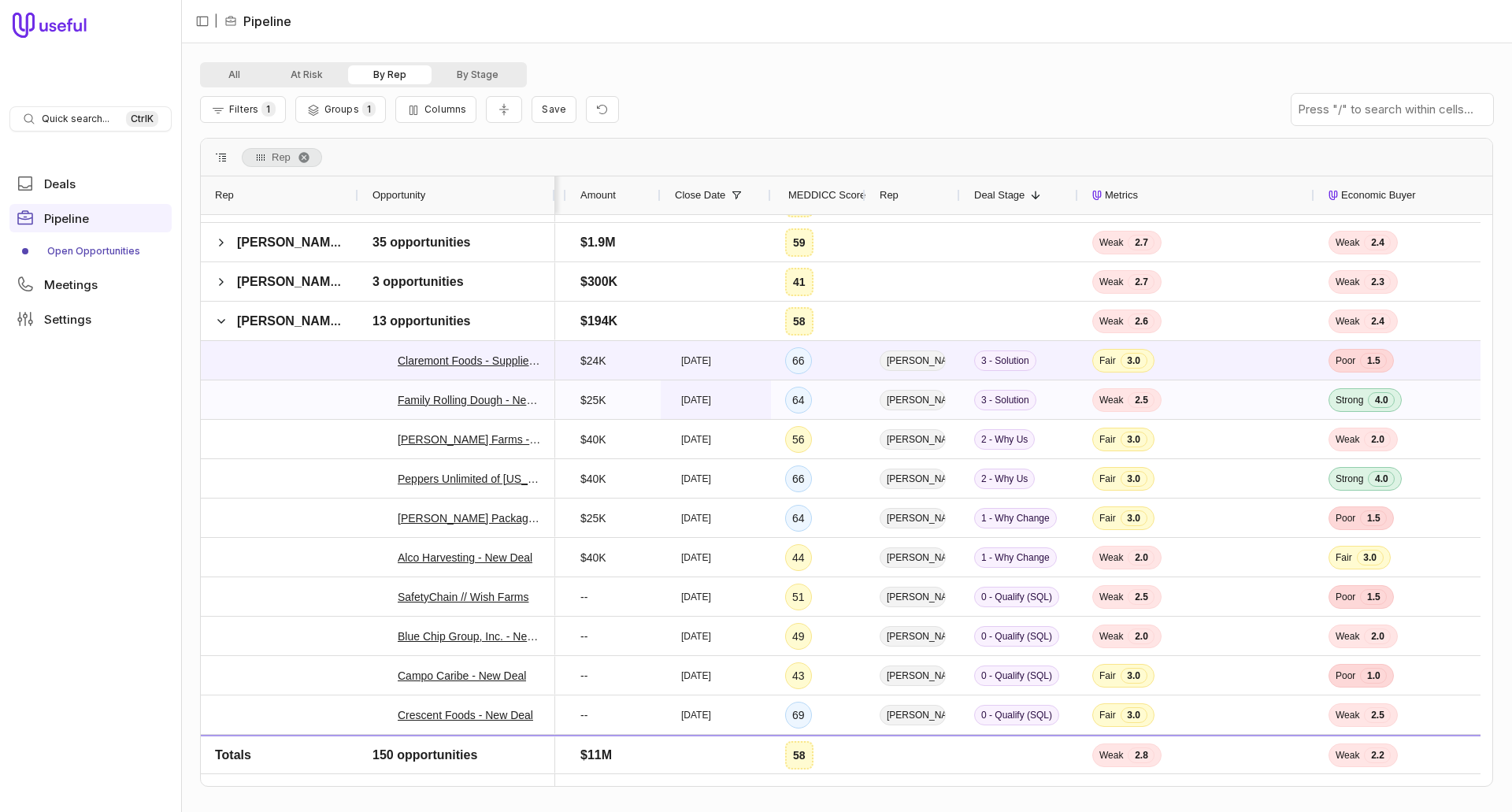
scroll to position [0, 219]
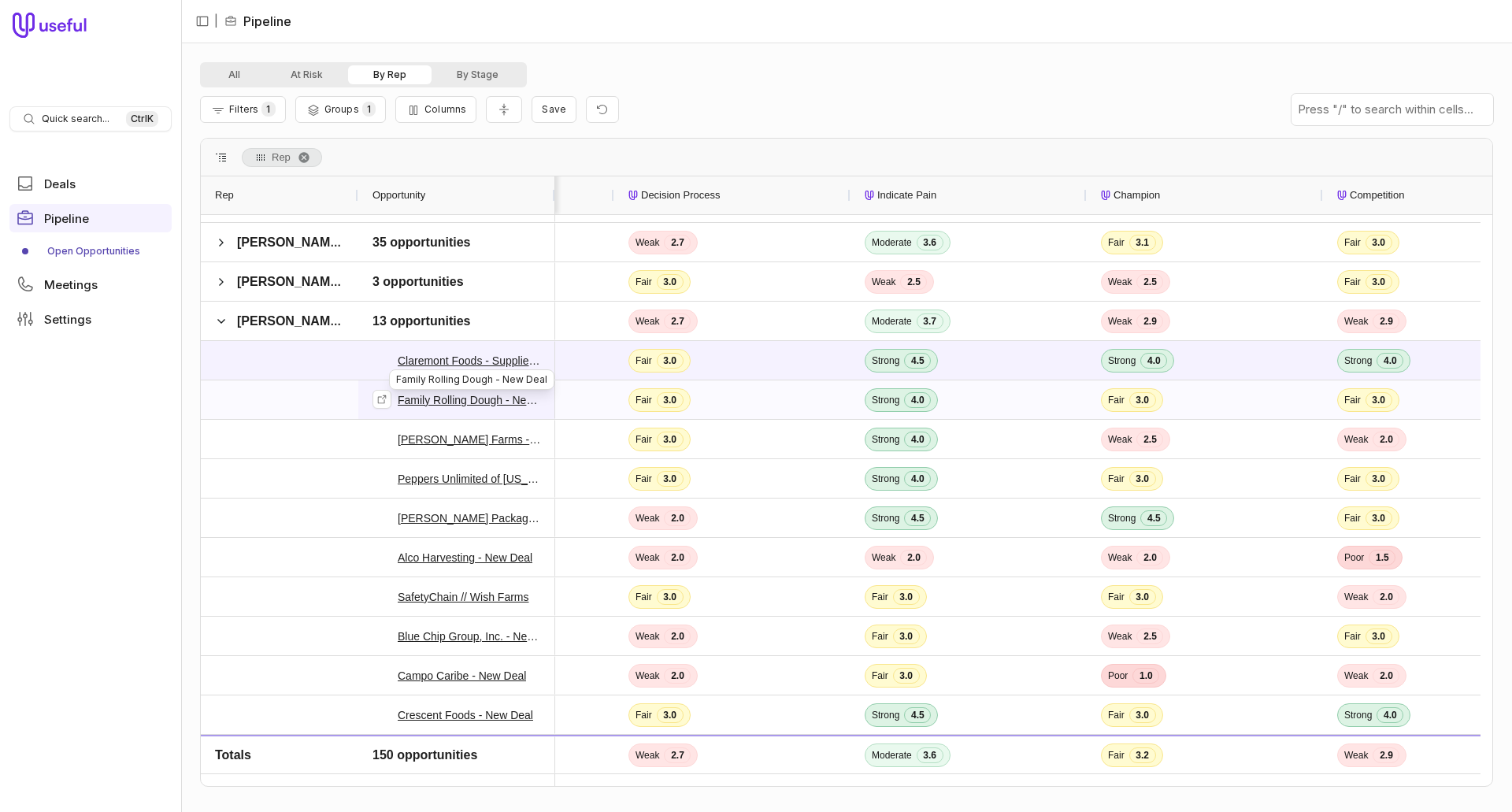
click at [491, 396] on link "Family Rolling Dough - New Deal" at bounding box center [469, 400] width 143 height 19
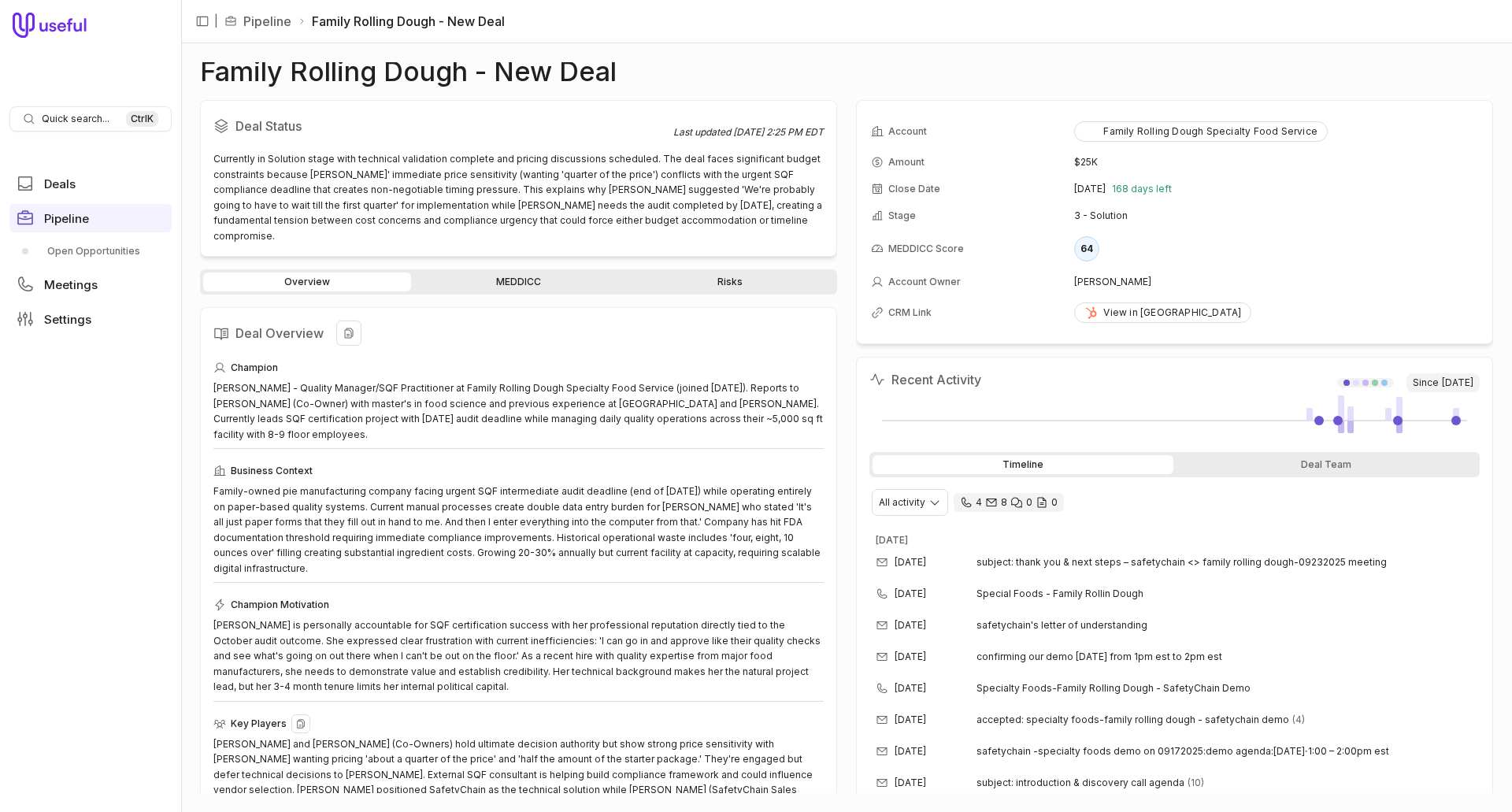
scroll to position [293, 0]
